Goal: Task Accomplishment & Management: Manage account settings

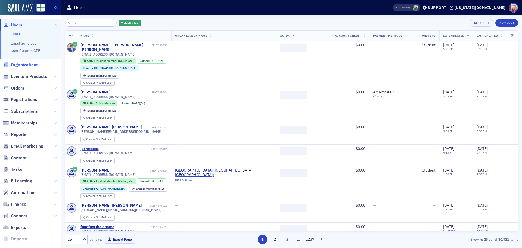
click at [24, 64] on span "Organizations" at bounding box center [24, 65] width 27 height 6
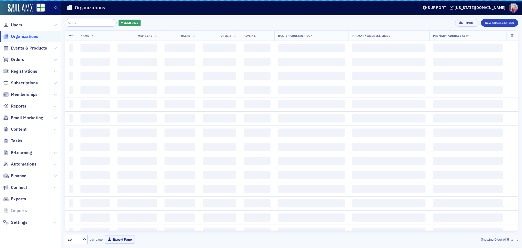
click at [76, 24] on input "search" at bounding box center [91, 23] width 52 height 8
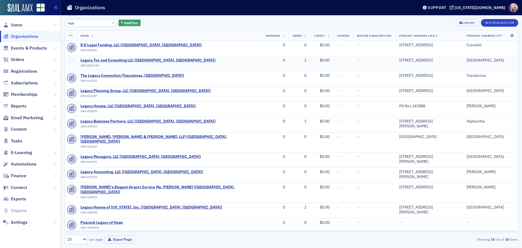
type input "lega"
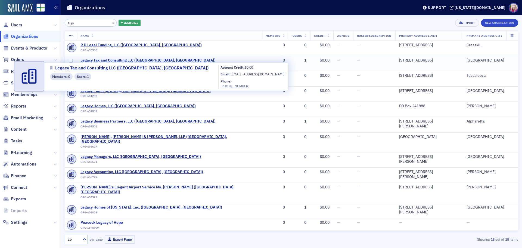
click at [145, 60] on span "Legacy Tax and Consulting LLC ([GEOGRAPHIC_DATA], [GEOGRAPHIC_DATA])" at bounding box center [147, 60] width 135 height 5
select select "US"
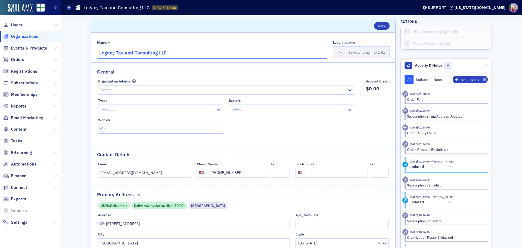
click at [98, 54] on input "Legacy Tax and Consulting LLC" at bounding box center [212, 52] width 230 height 11
type input "[PERSON_NAME], CPA dba Legacy Tax and Consulting LLC"
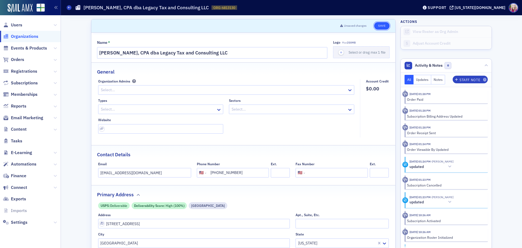
click at [381, 26] on button "Save" at bounding box center [381, 26] width 15 height 8
select select "US"
